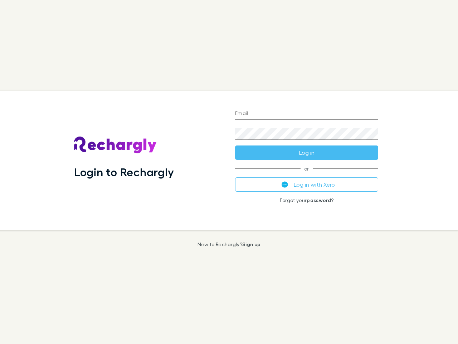
click at [229, 172] on div "Login to Rechargly" at bounding box center [148, 160] width 161 height 139
click at [307, 114] on input "Email" at bounding box center [306, 113] width 143 height 11
click at [307, 153] on button "Log in" at bounding box center [306, 152] width 143 height 14
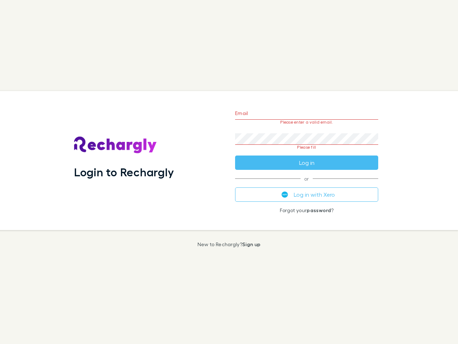
click at [307, 184] on div "Email Please enter a valid email. Password Please fill Log in or Log in with Xe…" at bounding box center [307, 160] width 155 height 139
